Goal: Task Accomplishment & Management: Use online tool/utility

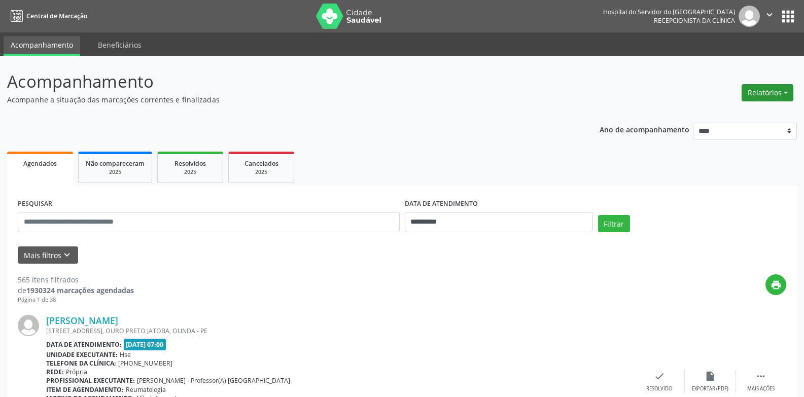
click at [762, 87] on button "Relatórios" at bounding box center [768, 92] width 52 height 17
click at [744, 109] on link "Agendamentos" at bounding box center [739, 115] width 109 height 14
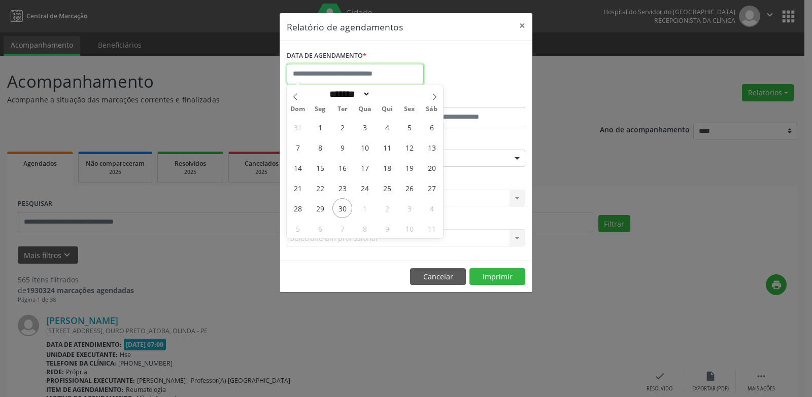
click at [323, 74] on input "text" at bounding box center [355, 74] width 137 height 20
click at [341, 201] on span "30" at bounding box center [342, 208] width 20 height 20
type input "**********"
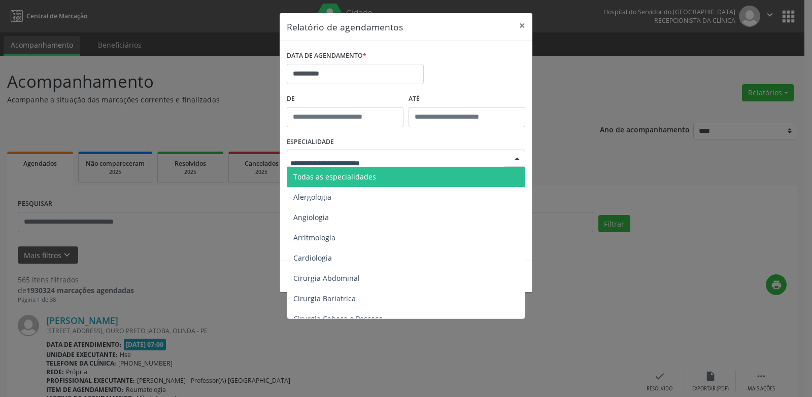
click at [361, 169] on span "Todas as especialidades" at bounding box center [406, 177] width 239 height 20
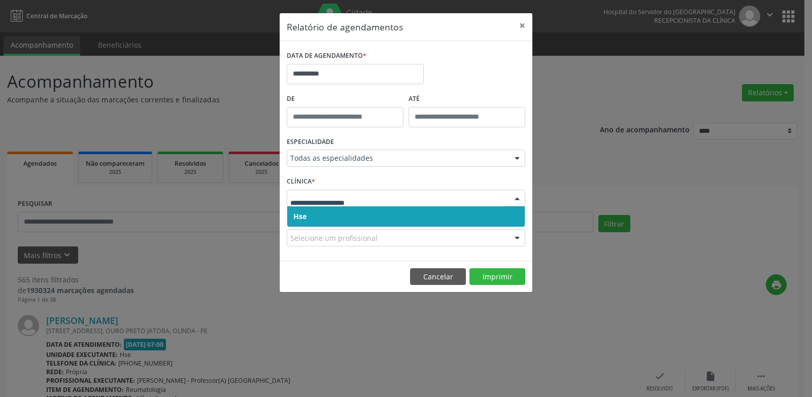
click at [353, 199] on input "text" at bounding box center [397, 203] width 214 height 20
click at [351, 220] on span "Hse" at bounding box center [406, 217] width 238 height 20
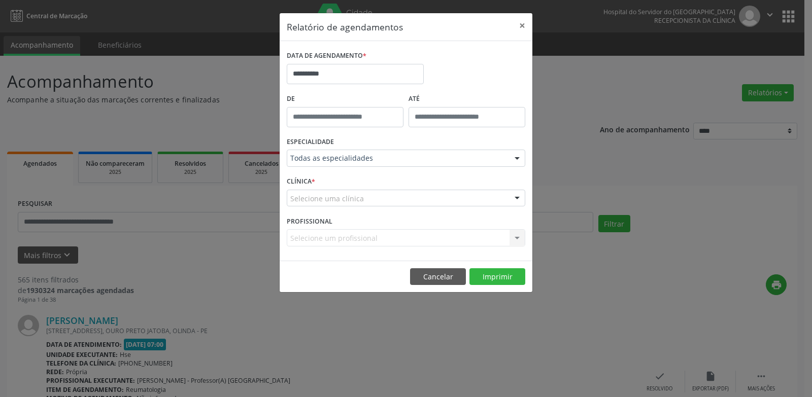
click at [398, 205] on div "Selecione uma clínica" at bounding box center [406, 198] width 239 height 17
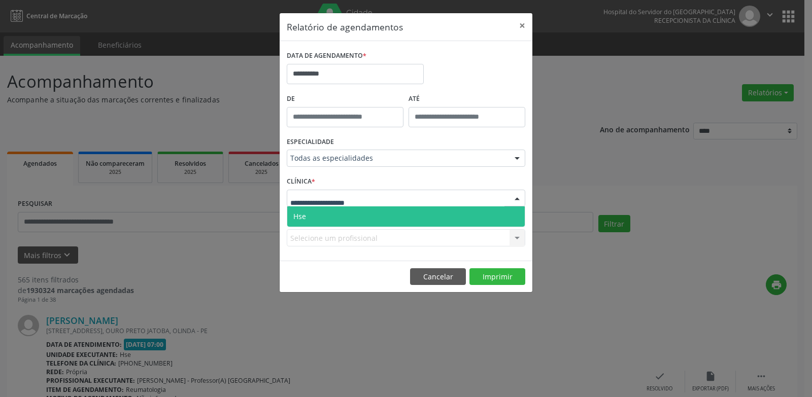
click at [389, 219] on span "Hse" at bounding box center [406, 217] width 238 height 20
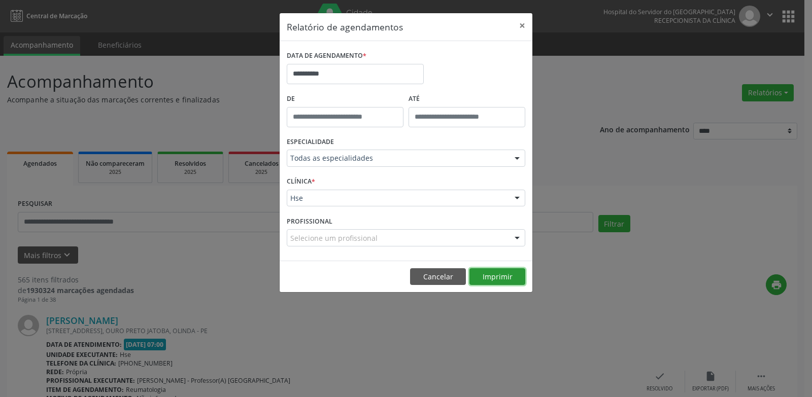
click at [493, 269] on button "Imprimir" at bounding box center [497, 276] width 56 height 17
